Goal: Task Accomplishment & Management: Manage account settings

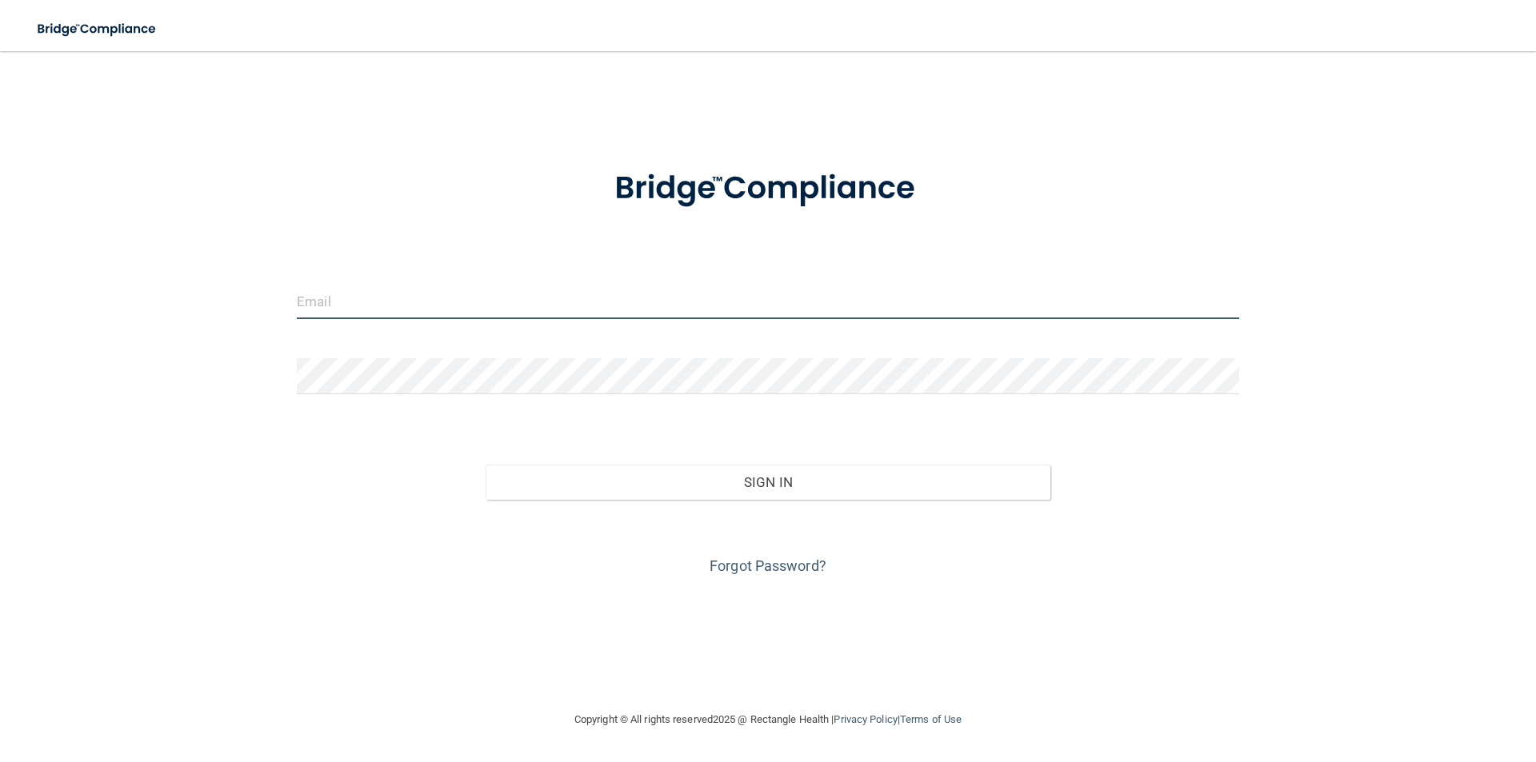
click at [334, 302] on input "email" at bounding box center [768, 301] width 942 height 36
type input "[EMAIL_ADDRESS][DOMAIN_NAME]"
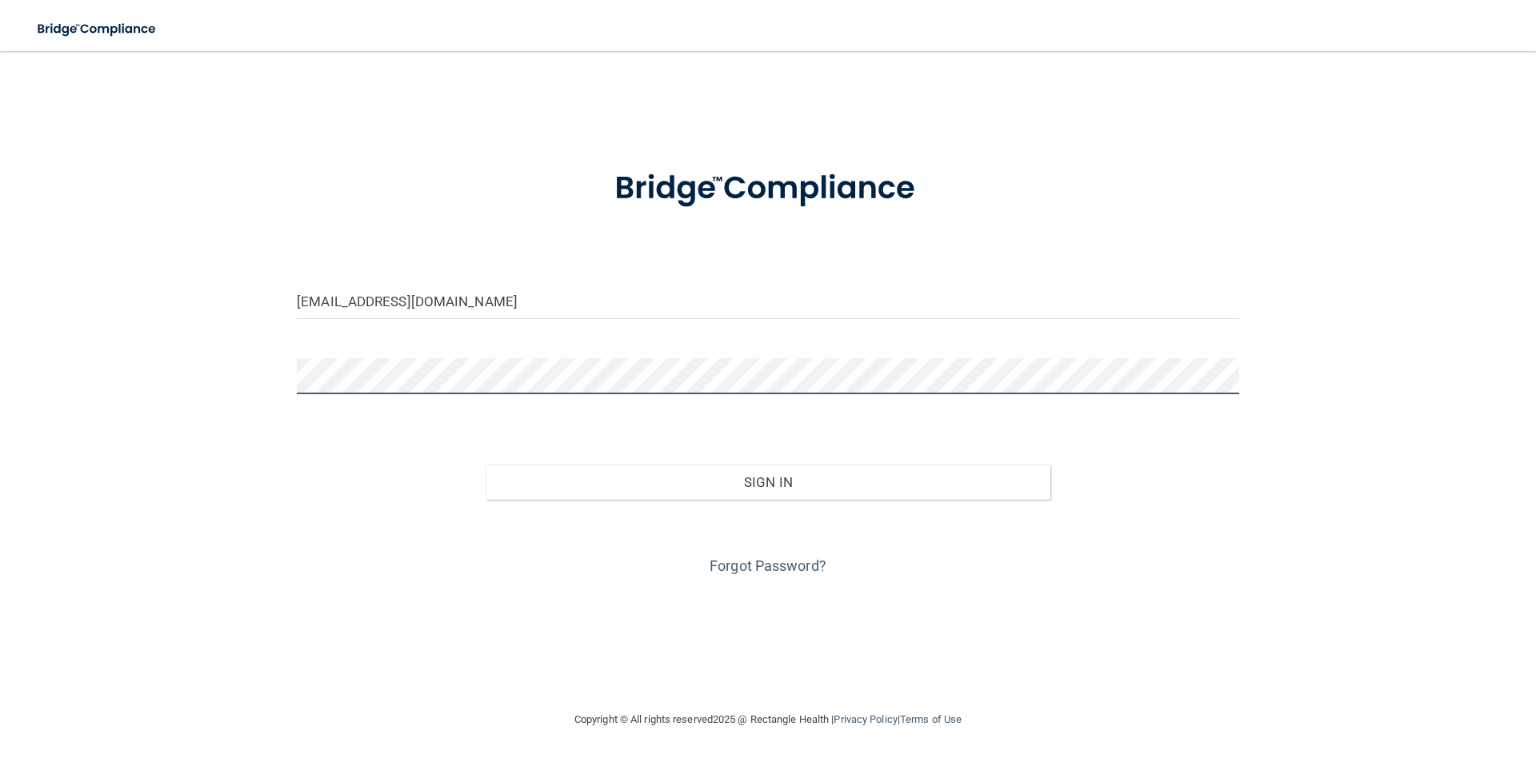
click at [486, 465] on button "Sign In" at bounding box center [769, 482] width 566 height 35
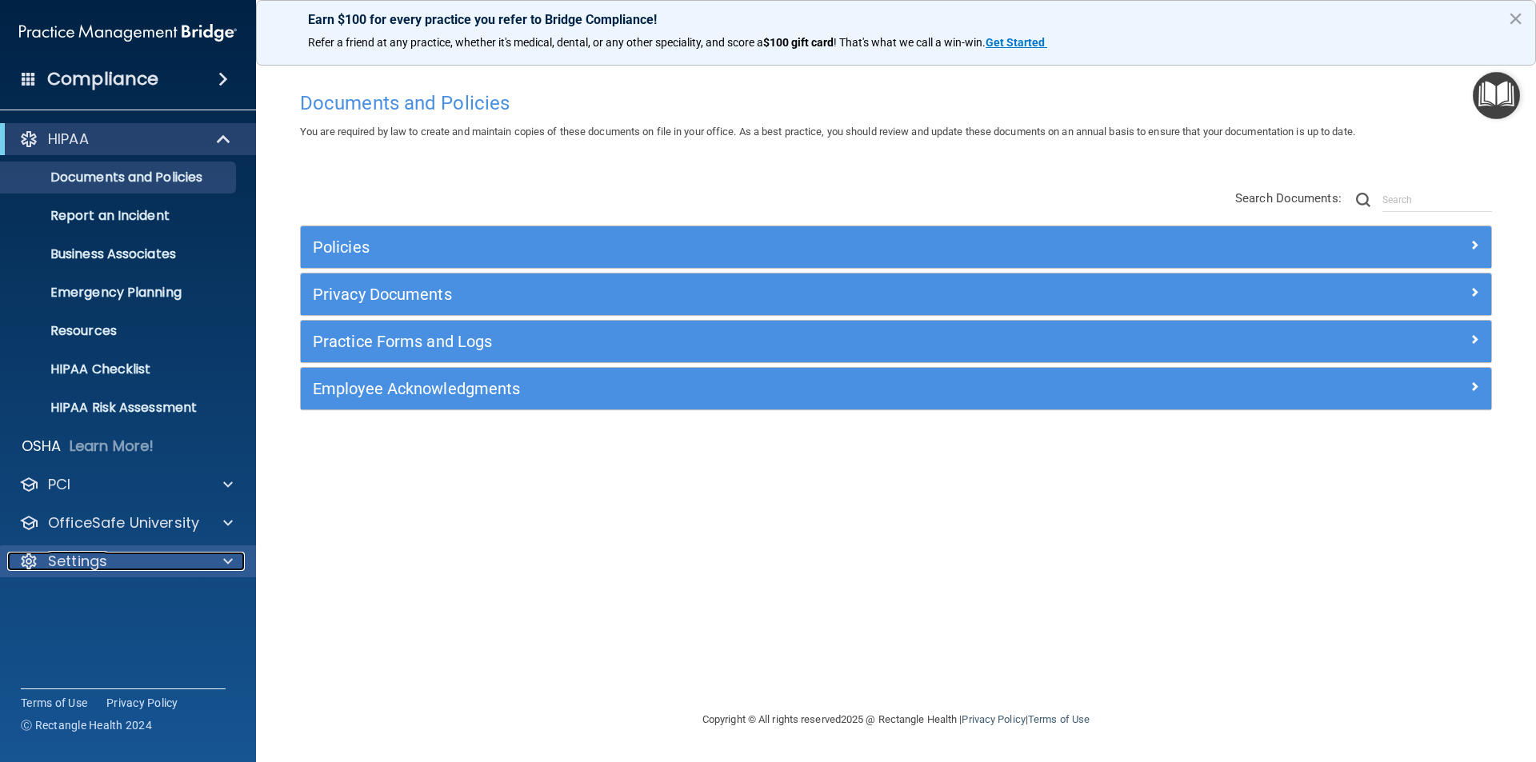
click at [74, 554] on p "Settings" at bounding box center [77, 561] width 59 height 19
click at [221, 567] on div at bounding box center [226, 561] width 40 height 19
click at [222, 562] on div at bounding box center [226, 561] width 40 height 19
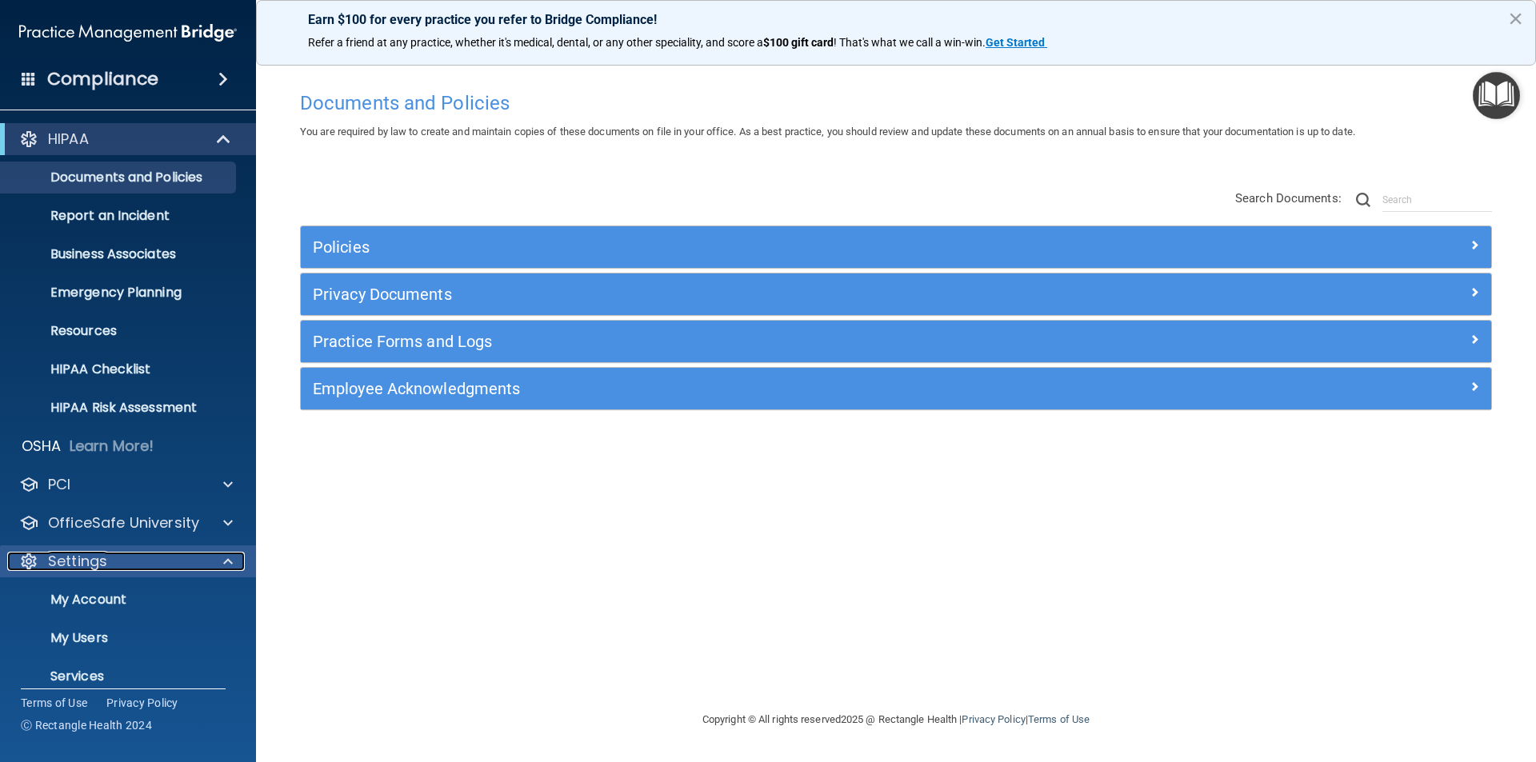
click at [222, 562] on div at bounding box center [226, 561] width 40 height 19
click at [223, 562] on span at bounding box center [228, 561] width 10 height 19
click at [74, 631] on p "My Users" at bounding box center [119, 638] width 218 height 16
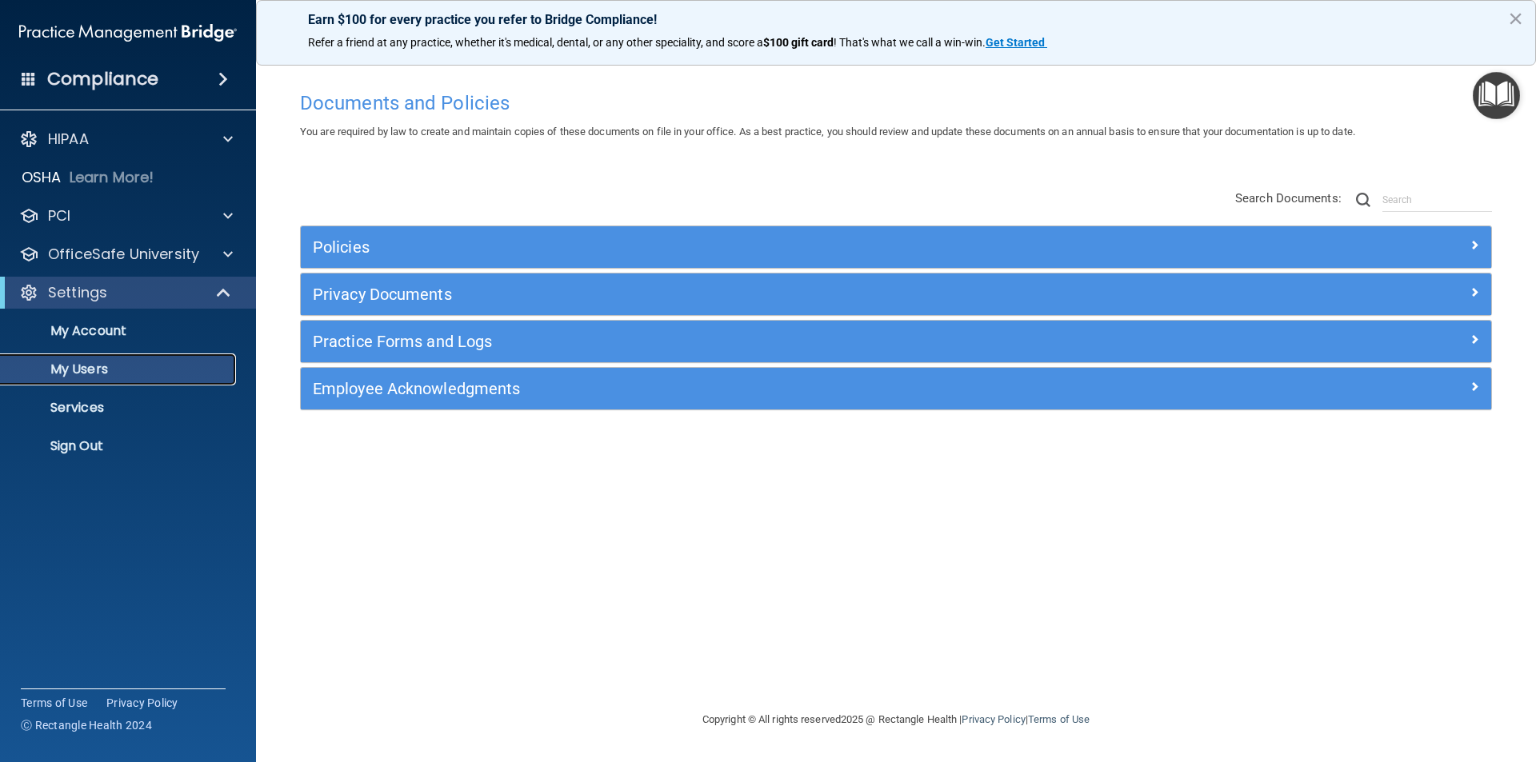
click at [74, 378] on p "My Users" at bounding box center [119, 370] width 218 height 16
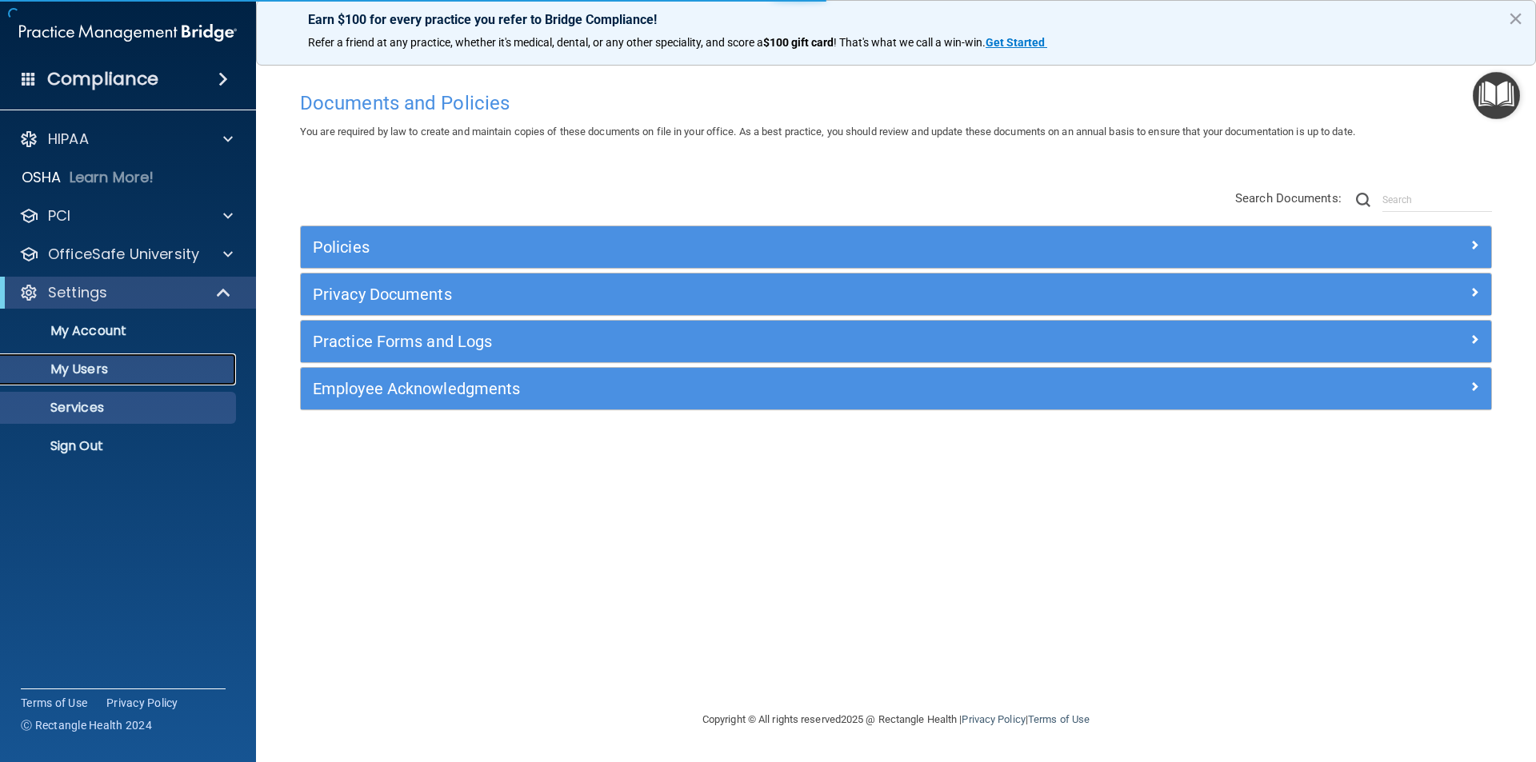
select select "20"
